Goal: Navigation & Orientation: Find specific page/section

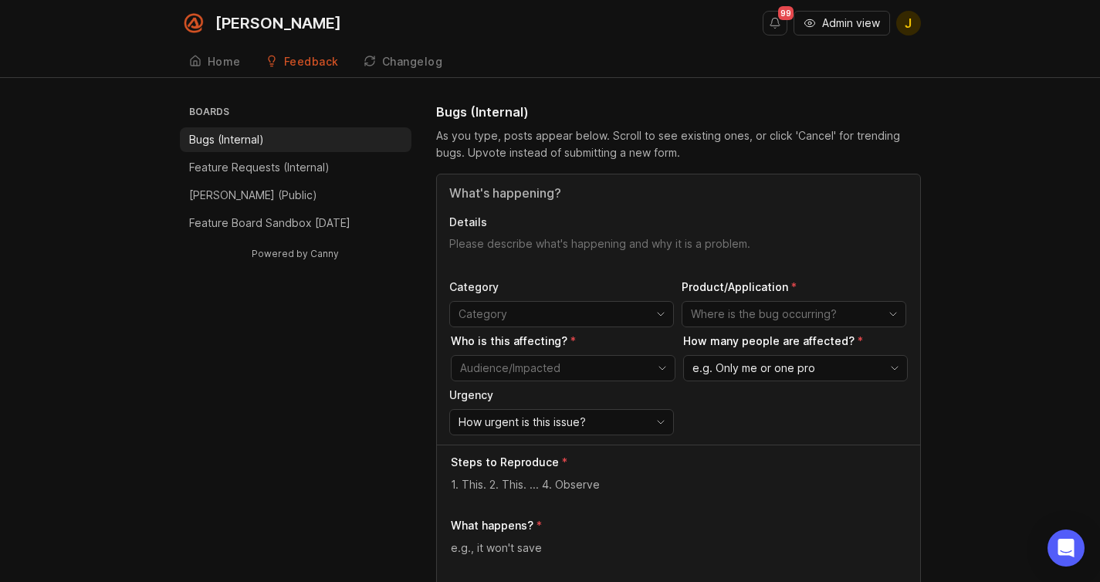
click at [853, 25] on span "Admin view" at bounding box center [851, 22] width 58 height 15
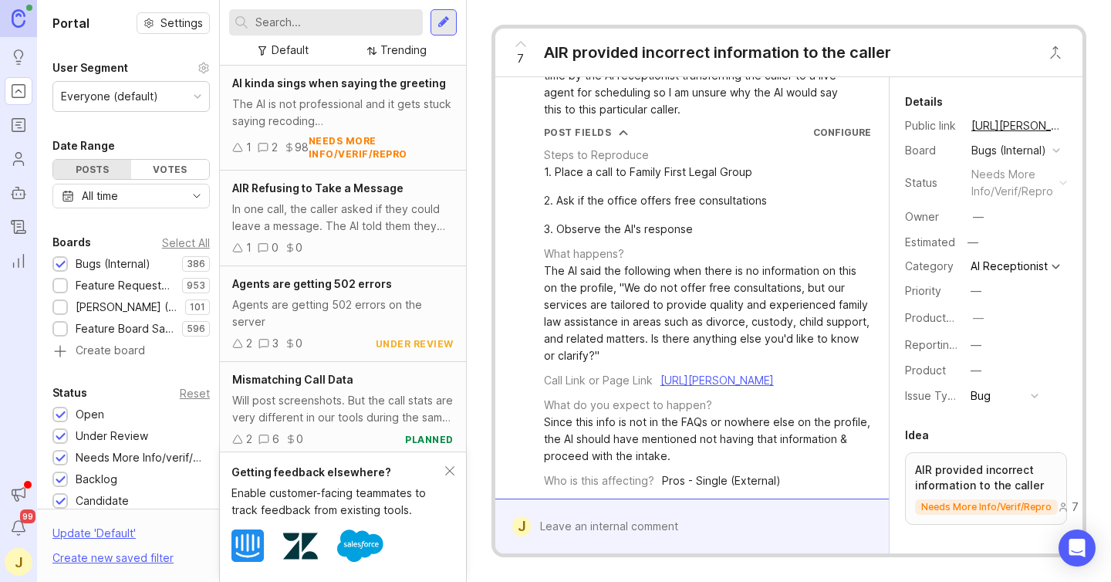
scroll to position [305, 0]
